Goal: Check status: Check status

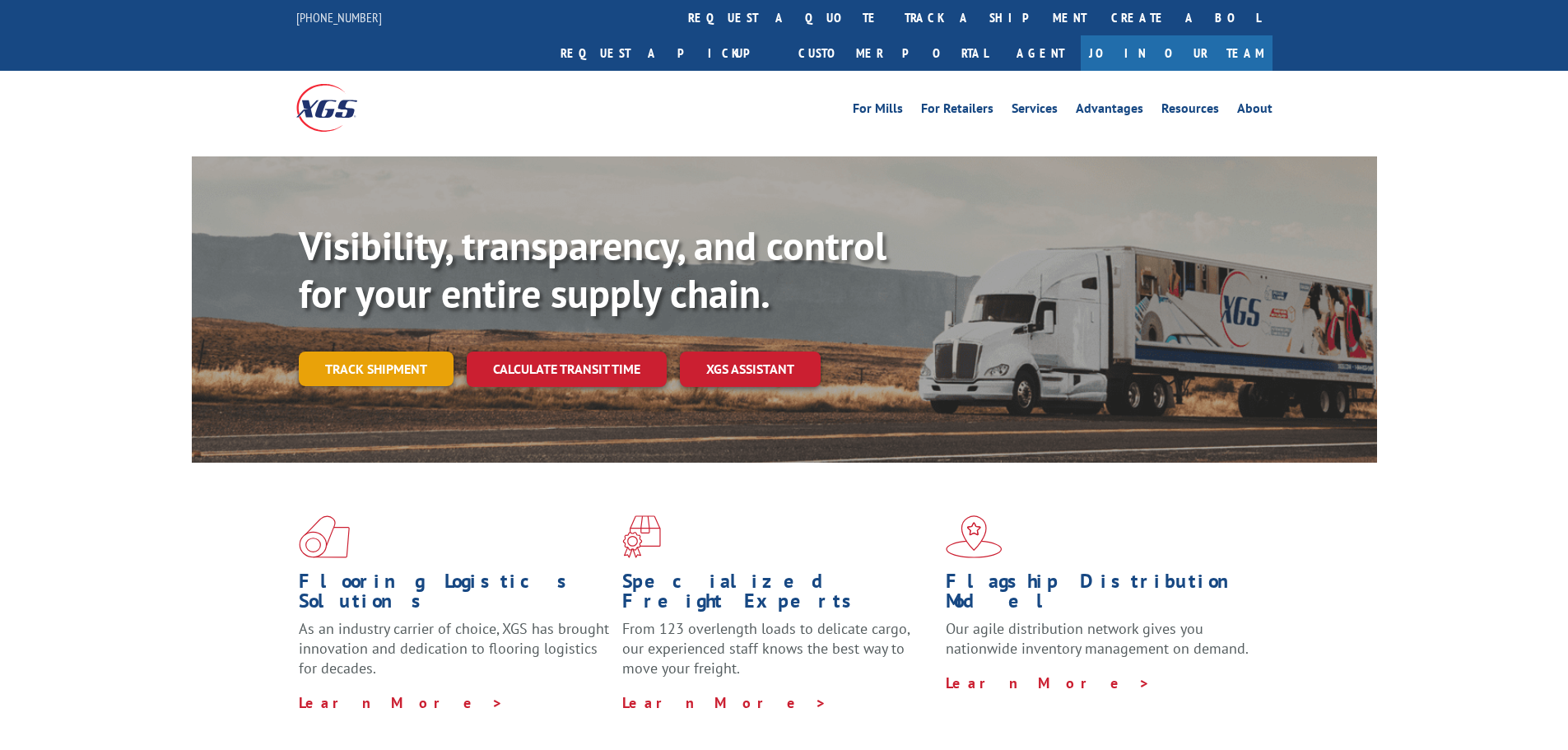
click at [392, 352] on link "Track shipment" at bounding box center [376, 369] width 155 height 35
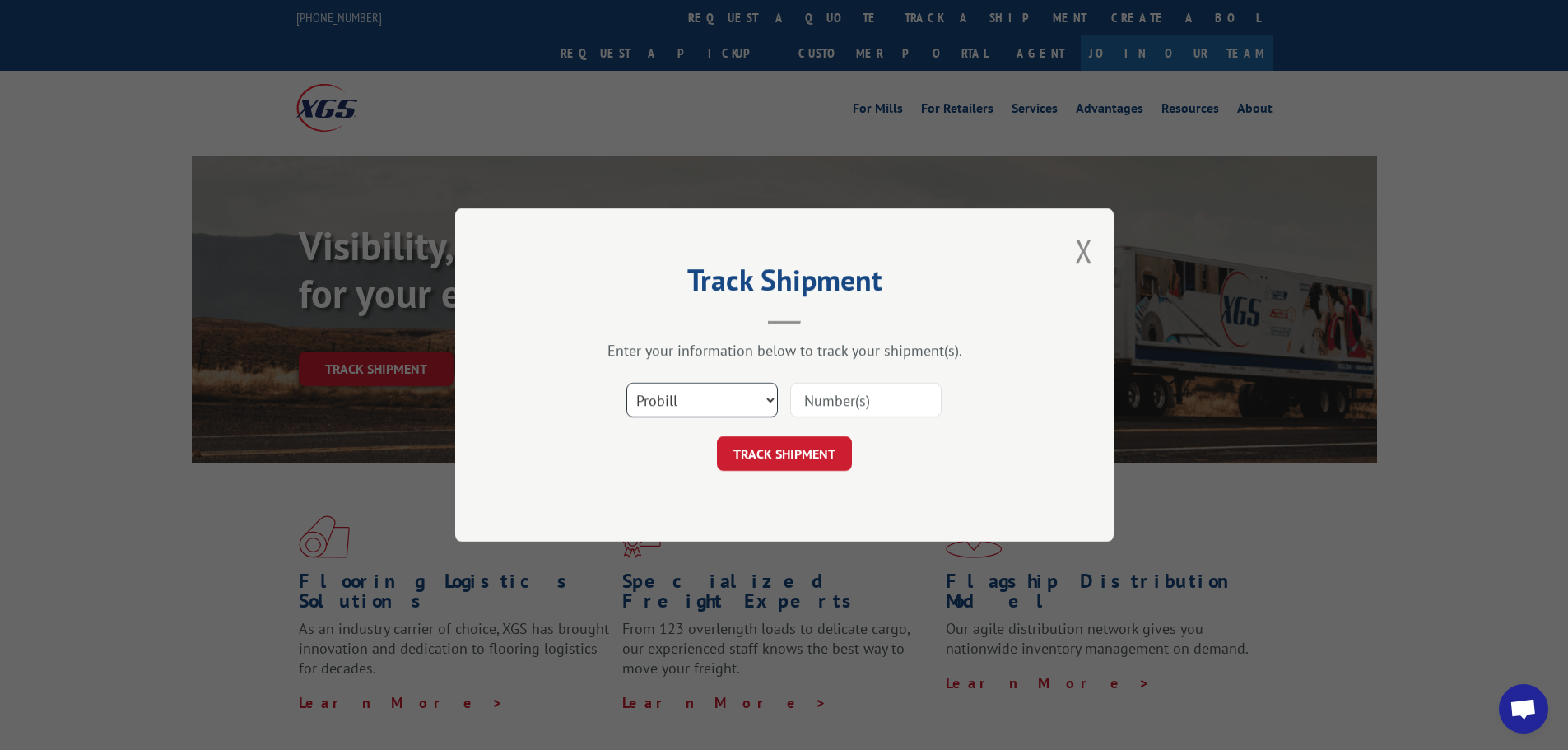
click at [727, 406] on select "Select category... Probill BOL PO" at bounding box center [701, 400] width 152 height 35
select select "bol"
click at [626, 383] on select "Select category... Probill BOL PO" at bounding box center [701, 400] width 152 height 35
click at [813, 397] on input at bounding box center [866, 400] width 152 height 35
paste input "3380595"
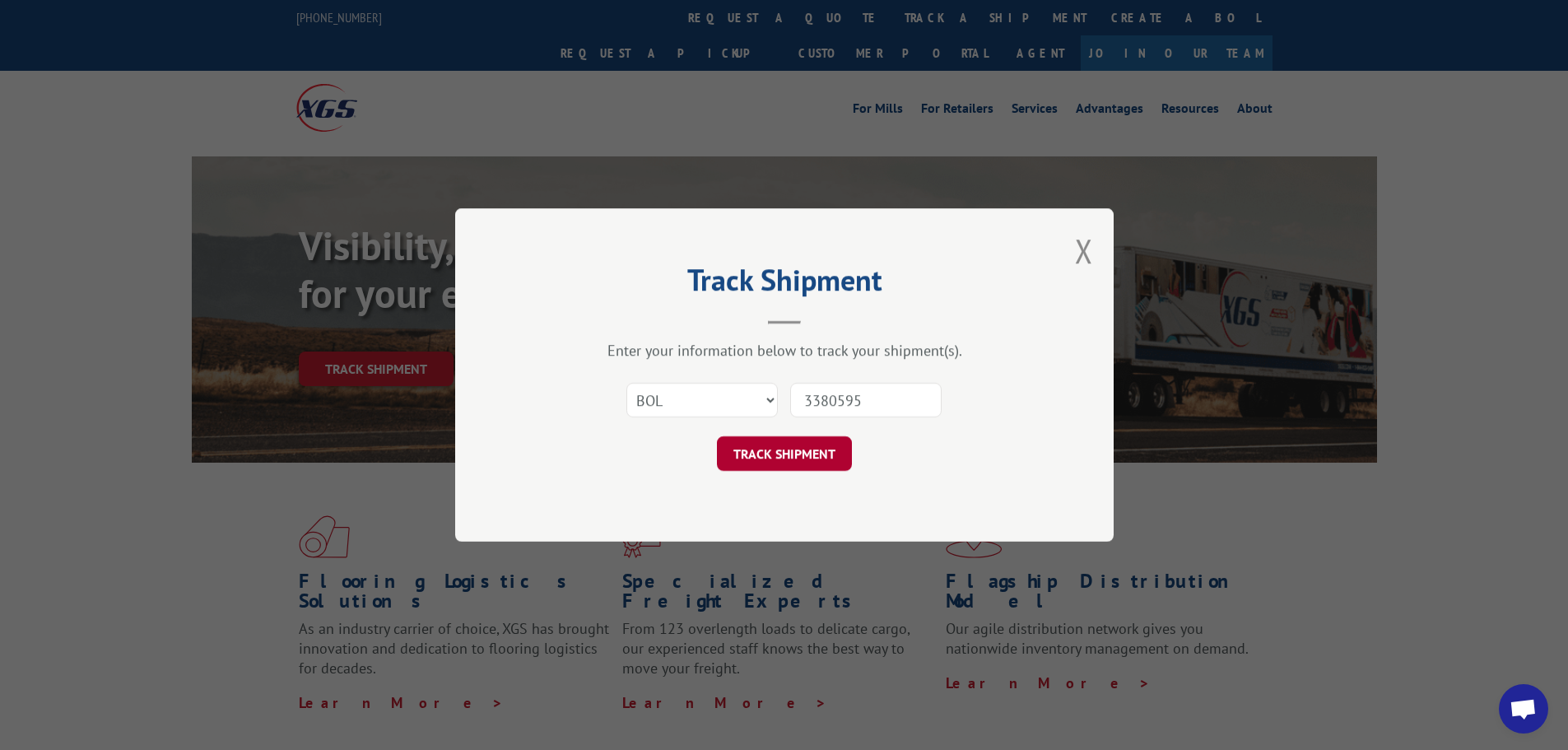
type input "3380595"
click at [797, 459] on button "TRACK SHIPMENT" at bounding box center [784, 454] width 135 height 35
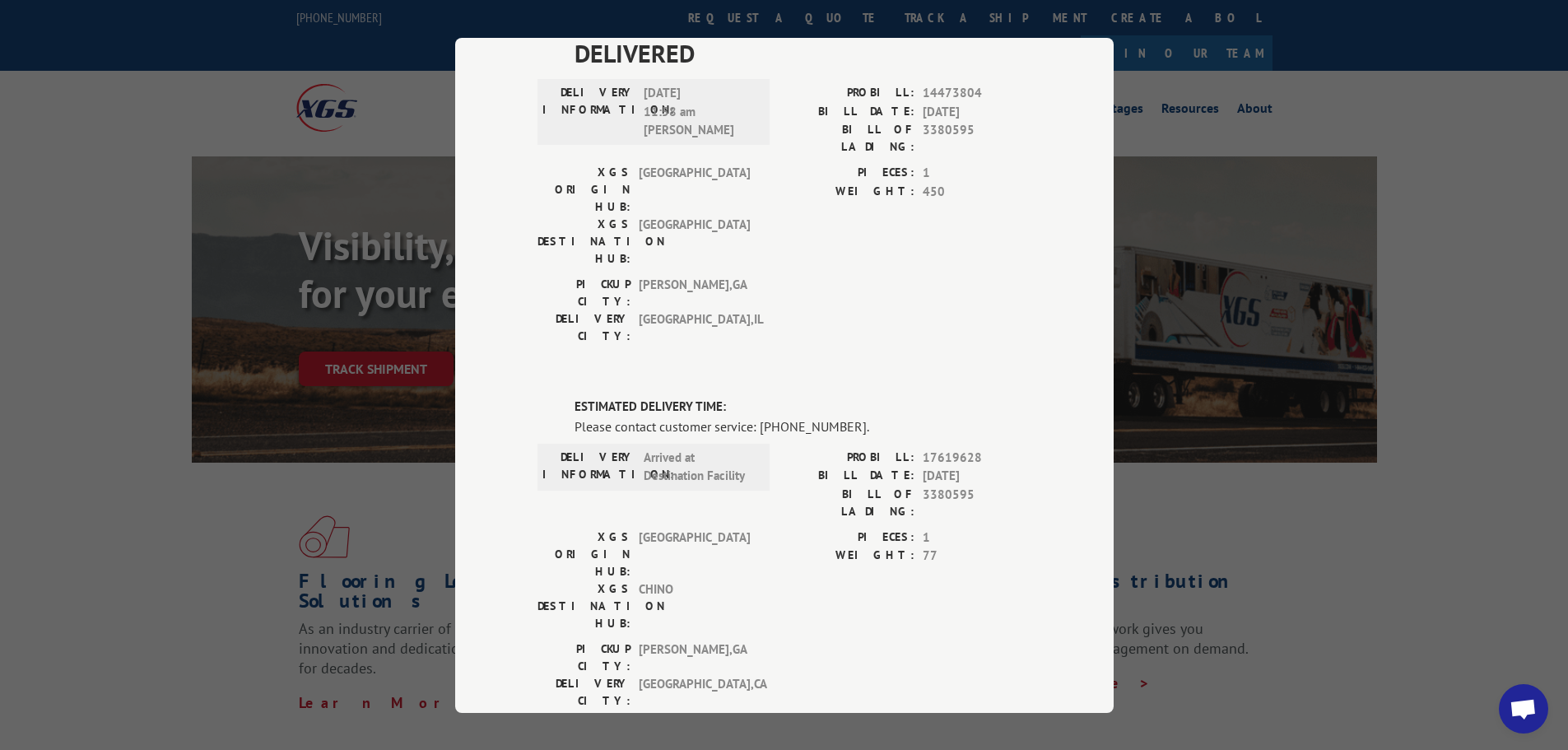
scroll to position [129, 0]
